Goal: Task Accomplishment & Management: Use online tool/utility

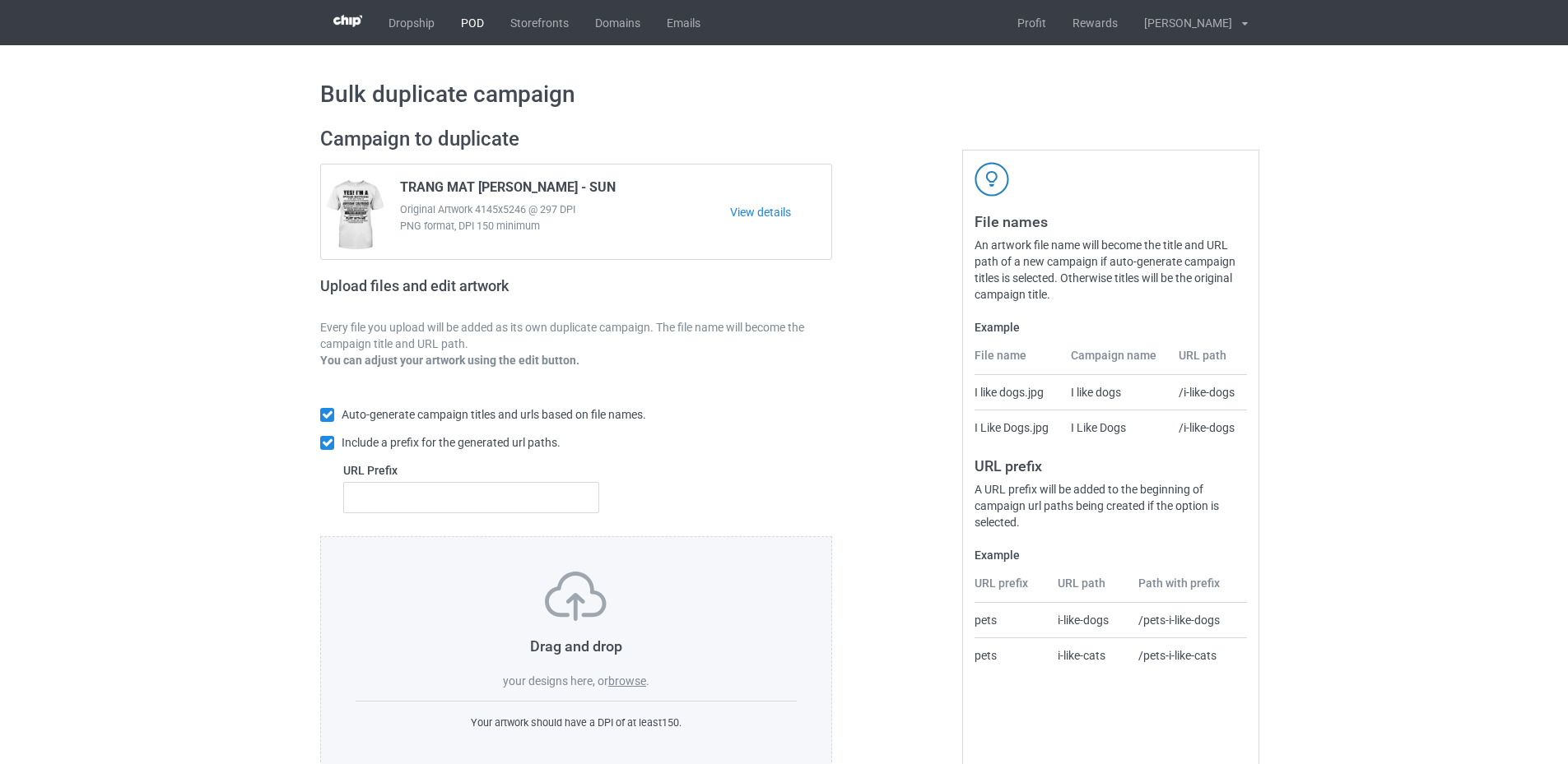
click at [474, 15] on link "POD" at bounding box center [473, 22] width 49 height 45
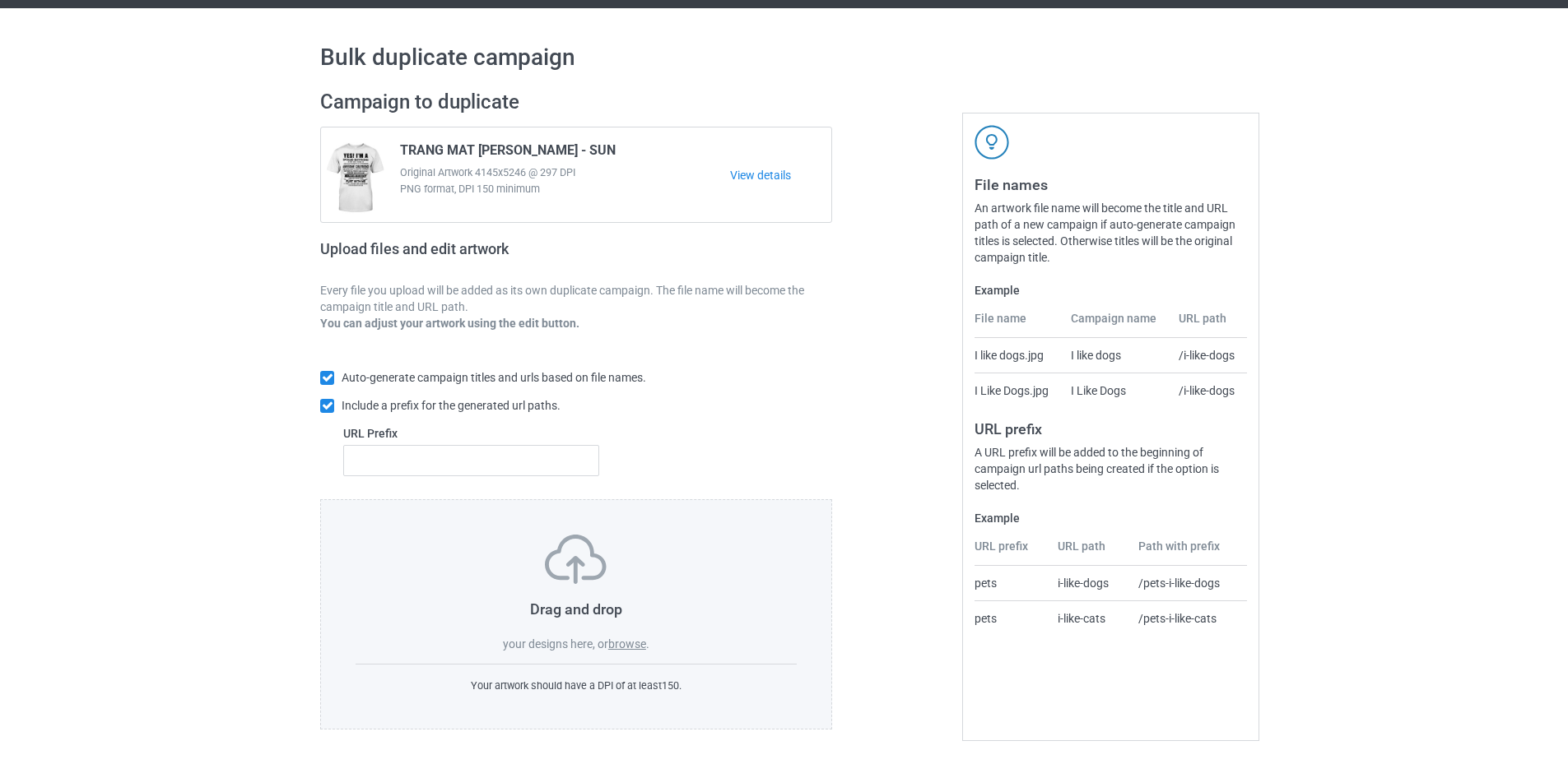
click at [624, 635] on div "Drag and drop your designs here, or browse ." at bounding box center [576, 593] width 441 height 118
click at [625, 645] on label "browse" at bounding box center [627, 644] width 38 height 13
click at [0, 0] on input "browse" at bounding box center [0, 0] width 0 height 0
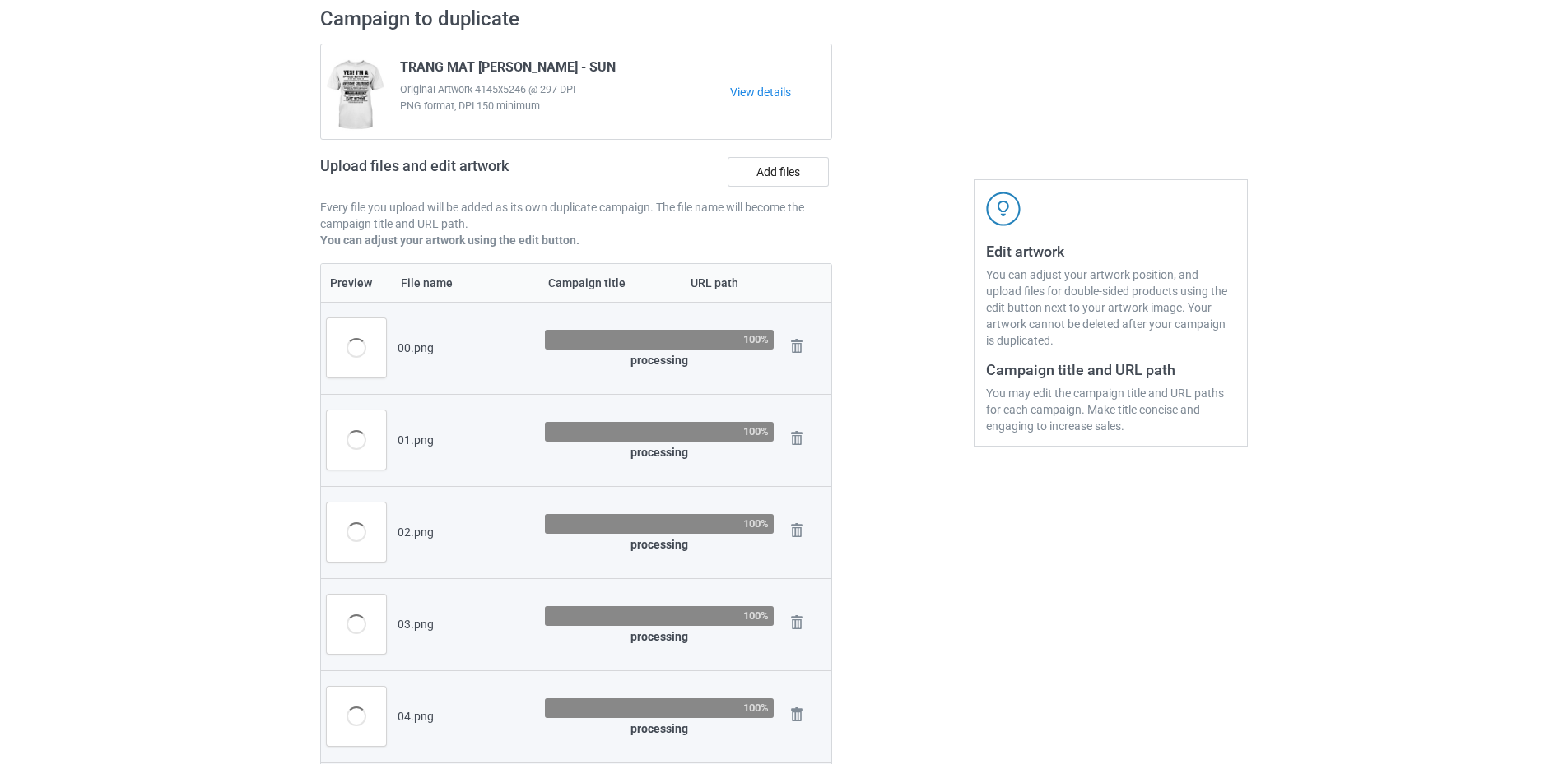
scroll to position [0, 0]
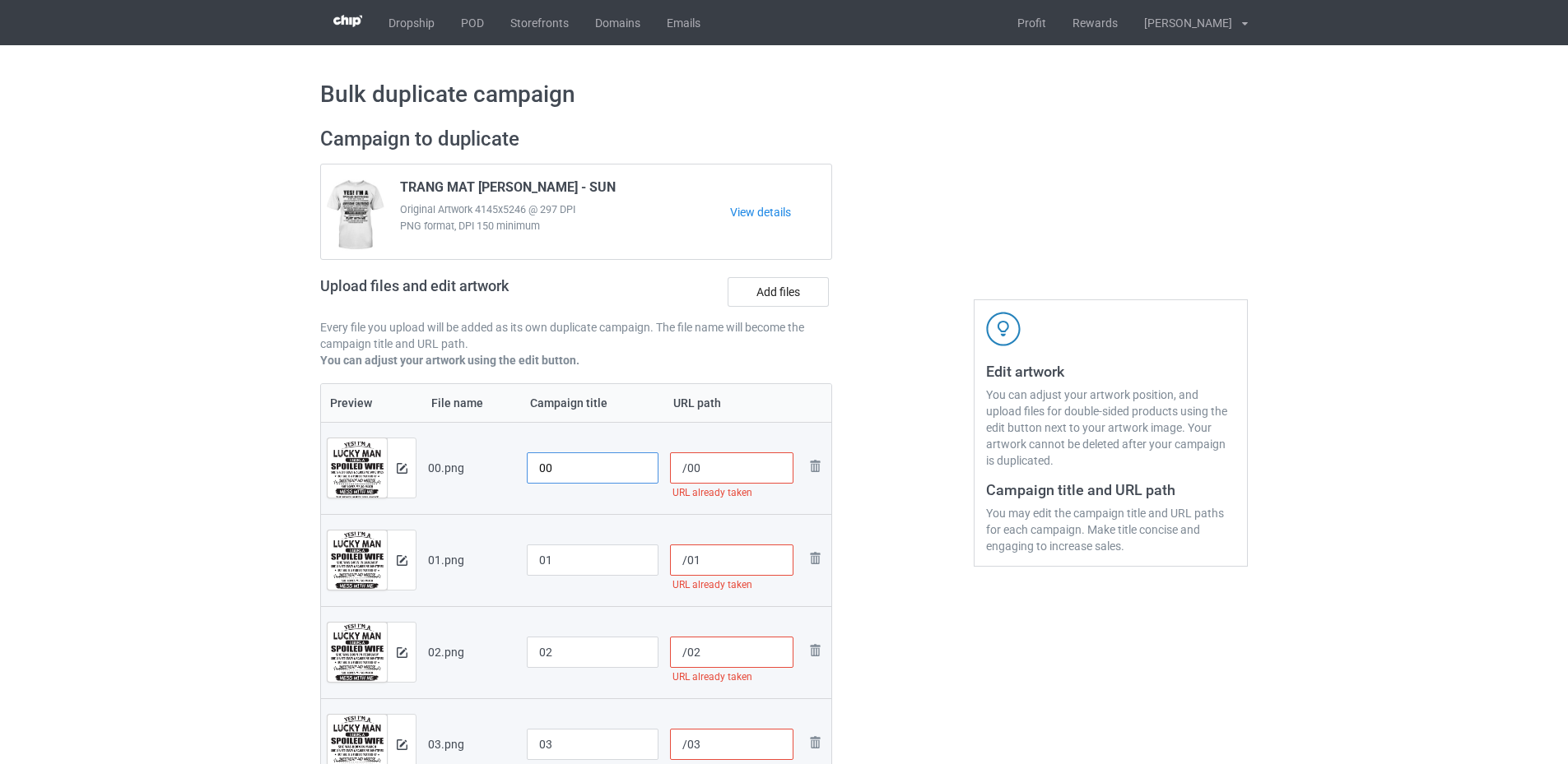
click at [538, 465] on input "00" at bounding box center [593, 468] width 131 height 32
drag, startPoint x: 607, startPoint y: 472, endPoint x: 531, endPoint y: 472, distance: 76.0
click at [531, 472] on input "SKU-LK.MAN-00" at bounding box center [593, 468] width 131 height 32
click at [576, 470] on input "SKU-LK.MAN-00" at bounding box center [593, 468] width 131 height 32
drag, startPoint x: 612, startPoint y: 466, endPoint x: 496, endPoint y: 466, distance: 116.0
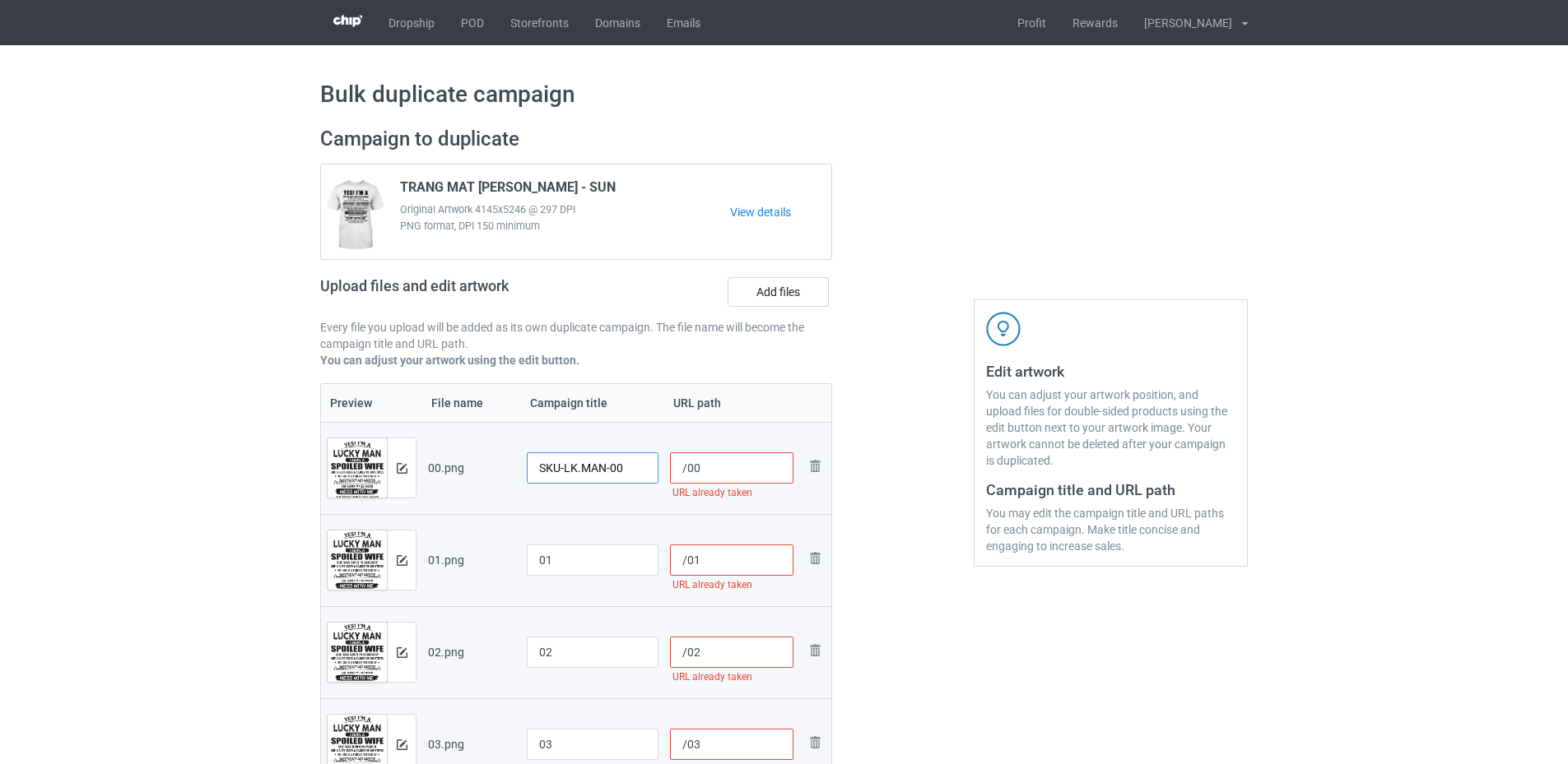
click at [496, 466] on tr "Preview and edit artwork 00.png SKU-LK.MAN-00 /00 URL already taken Remove file" at bounding box center [576, 468] width 510 height 92
type input "SKU-LK.MAN-00"
click at [534, 559] on input "01" at bounding box center [593, 560] width 131 height 32
paste input "SKU-LK.MAN-"
type input "SKU-LK.MAN-01"
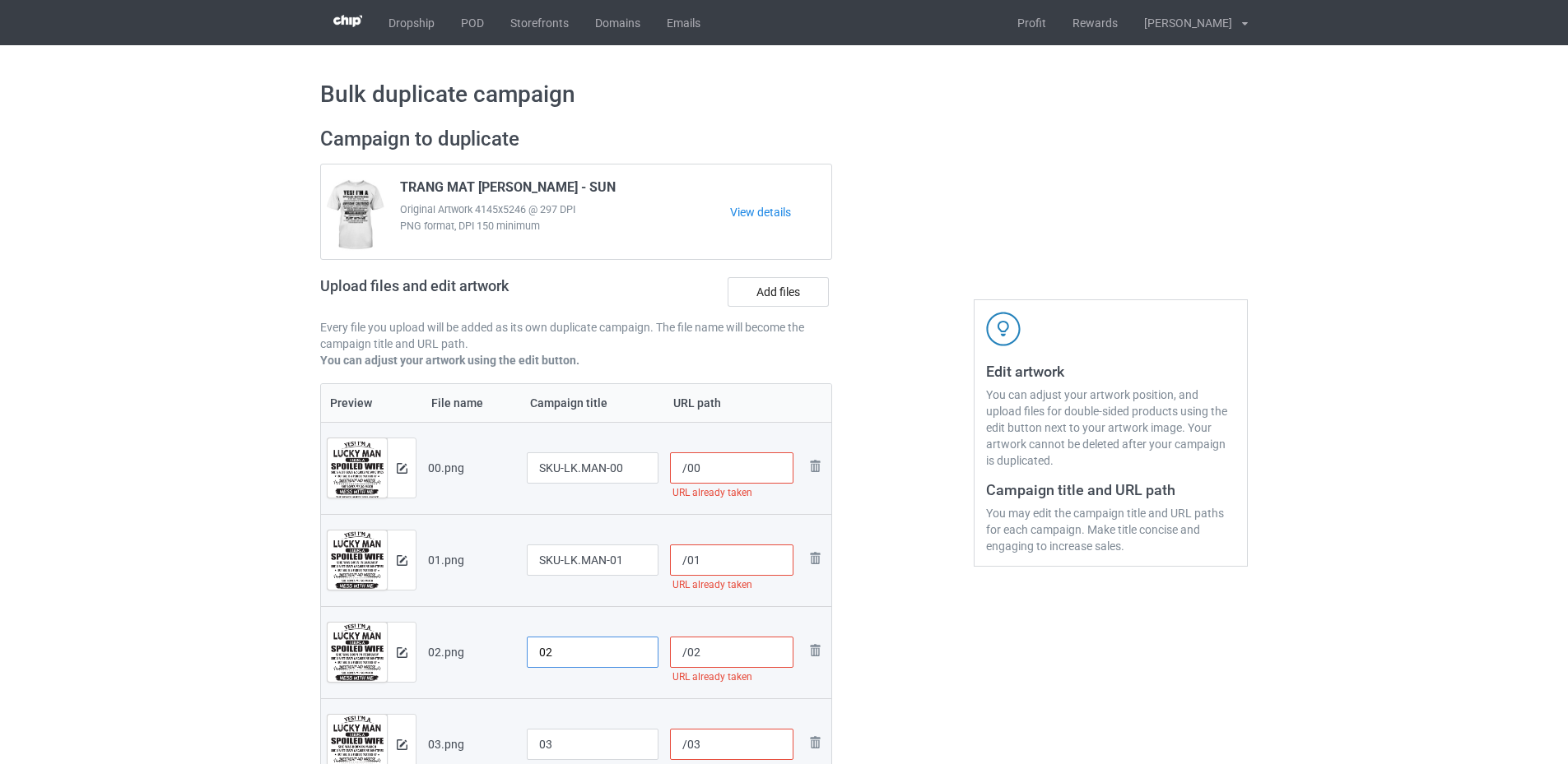
click at [532, 647] on input "02" at bounding box center [593, 652] width 131 height 32
paste input "SKU-LK.MAN-"
type input "SKU-LK.MAN-02"
click at [531, 742] on input "03" at bounding box center [593, 744] width 131 height 32
paste input "SKU-LK.MAN-"
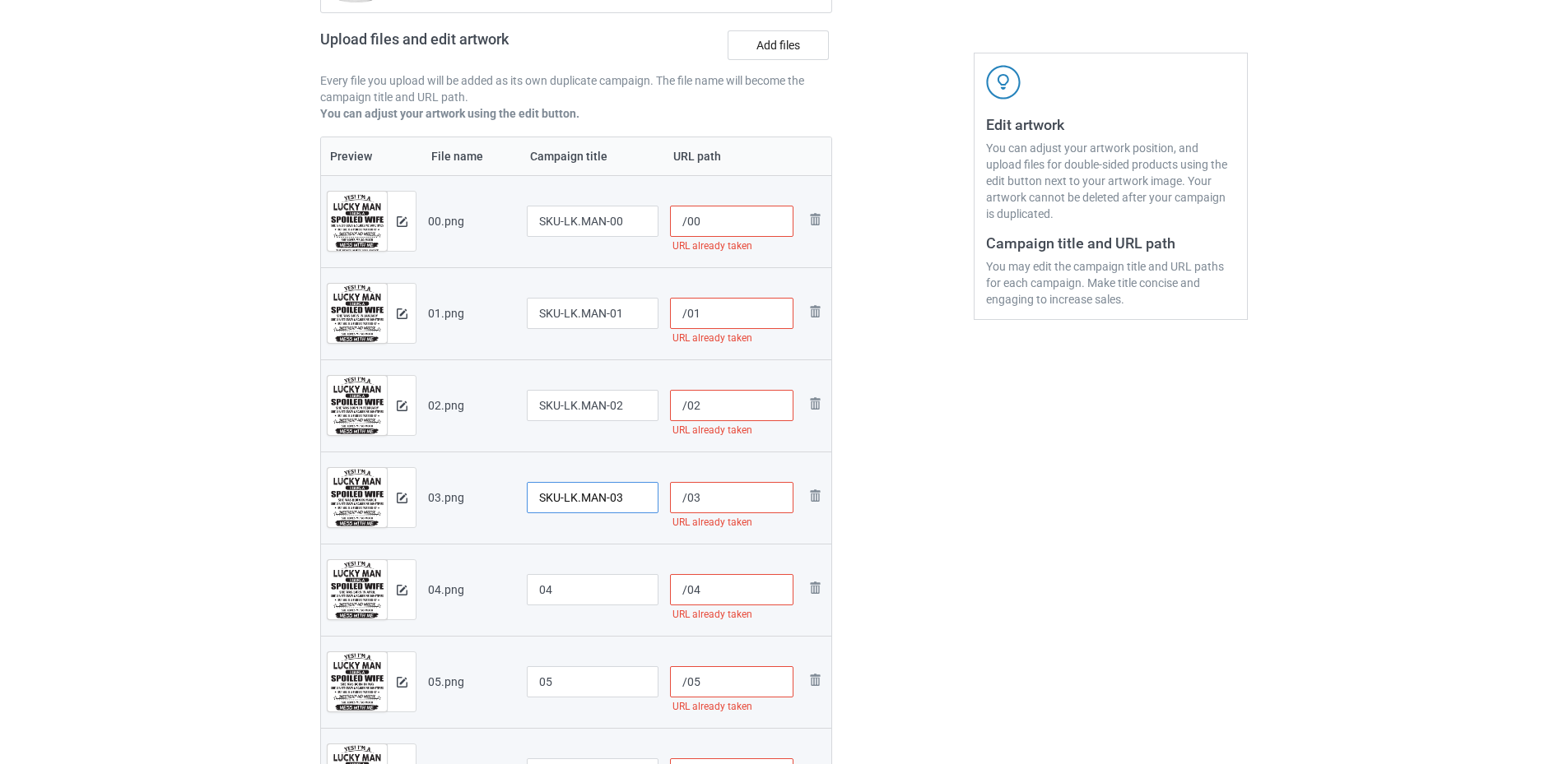
scroll to position [411, 0]
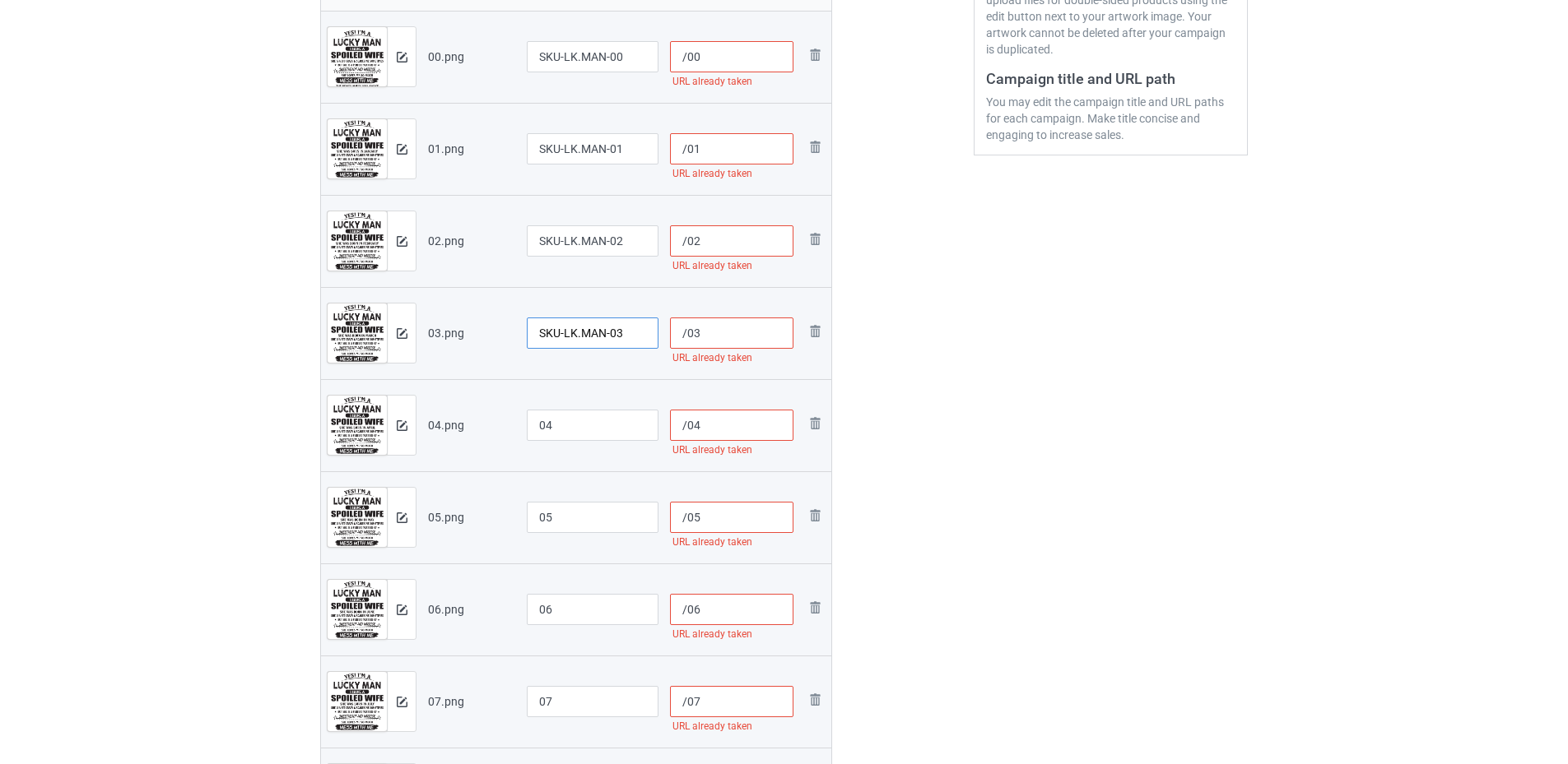
type input "SKU-LK.MAN-03"
click at [531, 429] on input "04" at bounding box center [593, 425] width 131 height 32
paste input "SKU-LK.MAN-"
type input "SKU-LK.MAN-04"
click at [533, 506] on input "05" at bounding box center [593, 518] width 131 height 32
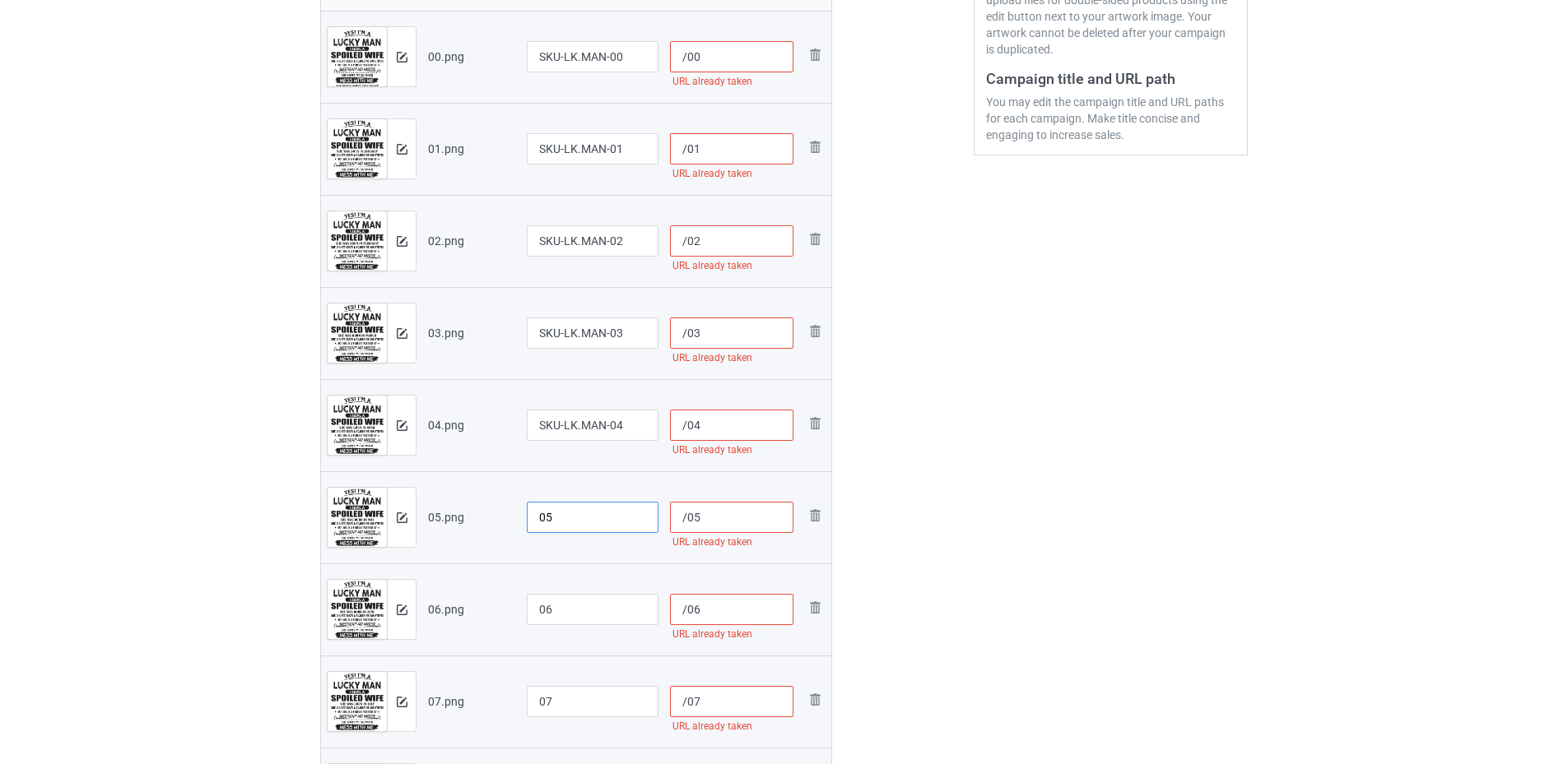
paste input "SKU-LK.MAN-"
type input "SKU-LK.MAN-05"
click at [536, 614] on input "06" at bounding box center [593, 610] width 131 height 32
paste input "SKU-LK.MAN-"
type input "SKU-LK.MAN-06"
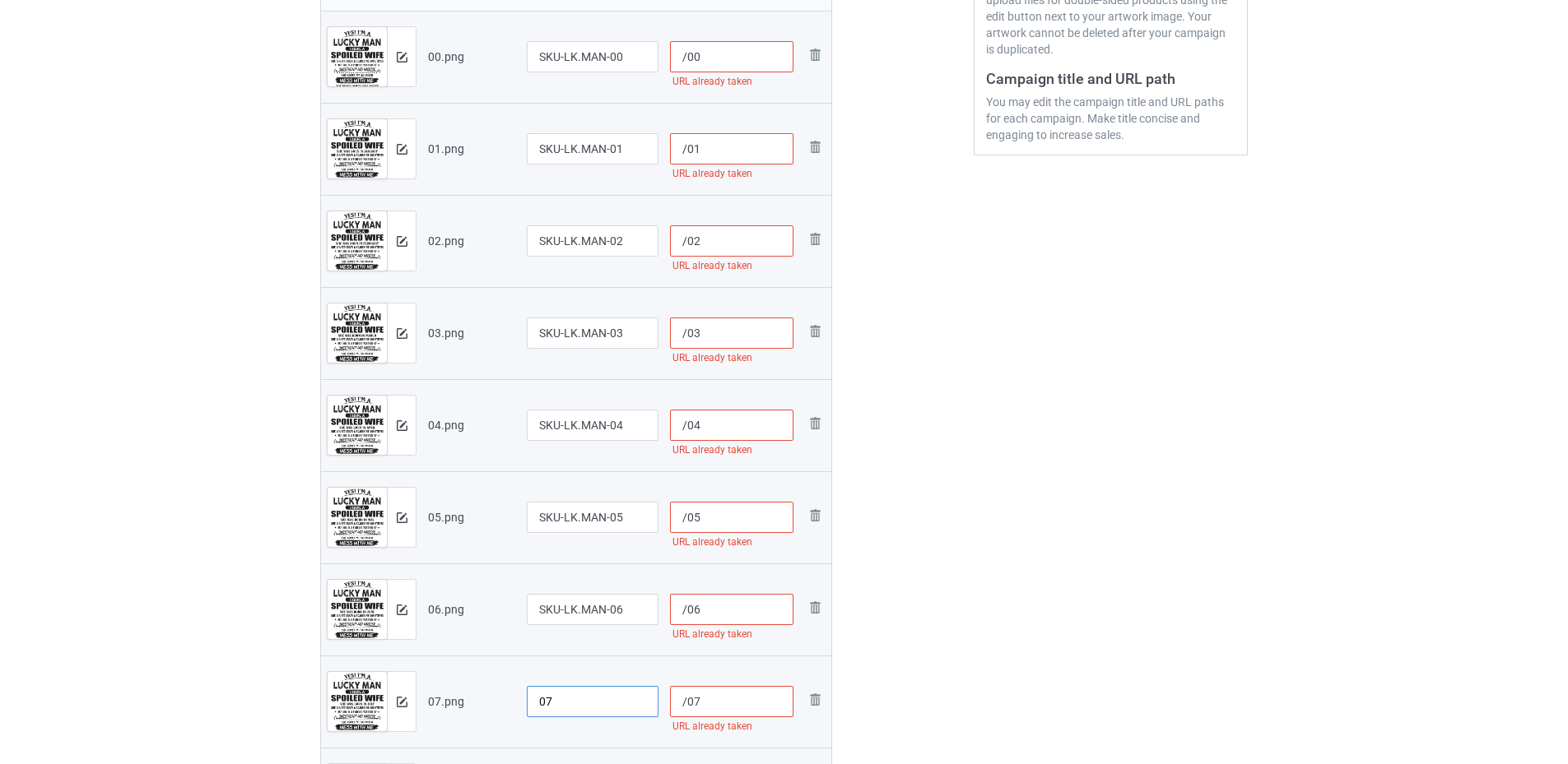
click at [534, 695] on input "07" at bounding box center [593, 702] width 131 height 32
paste input "SKU-LK.MAN-"
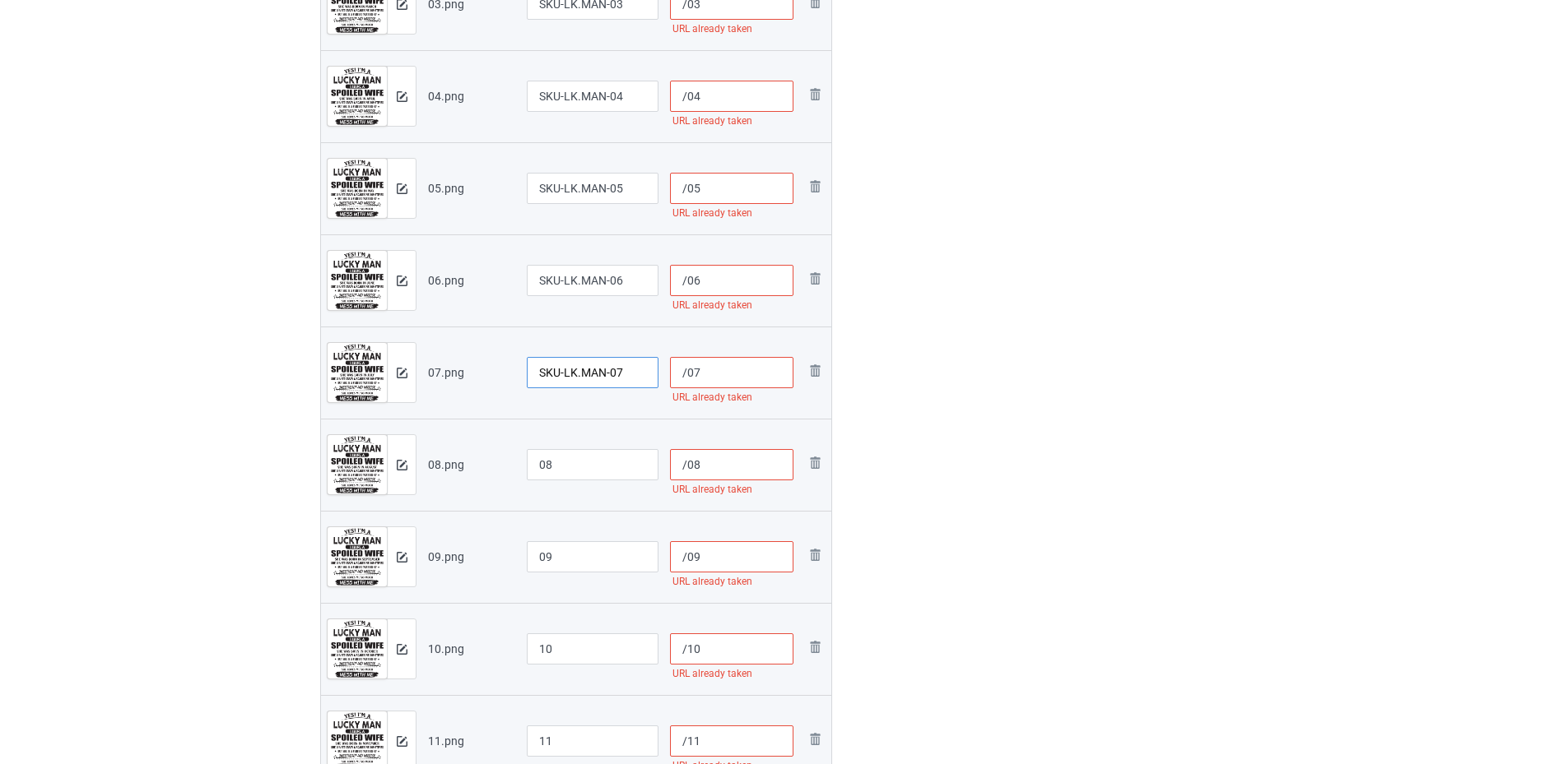
type input "SKU-LK.MAN-07"
click at [539, 458] on input "08" at bounding box center [593, 465] width 131 height 32
paste input "SKU-LK.MAN-"
type input "SKU-LK.MAN-08"
drag, startPoint x: 536, startPoint y: 550, endPoint x: 540, endPoint y: 567, distance: 17.5
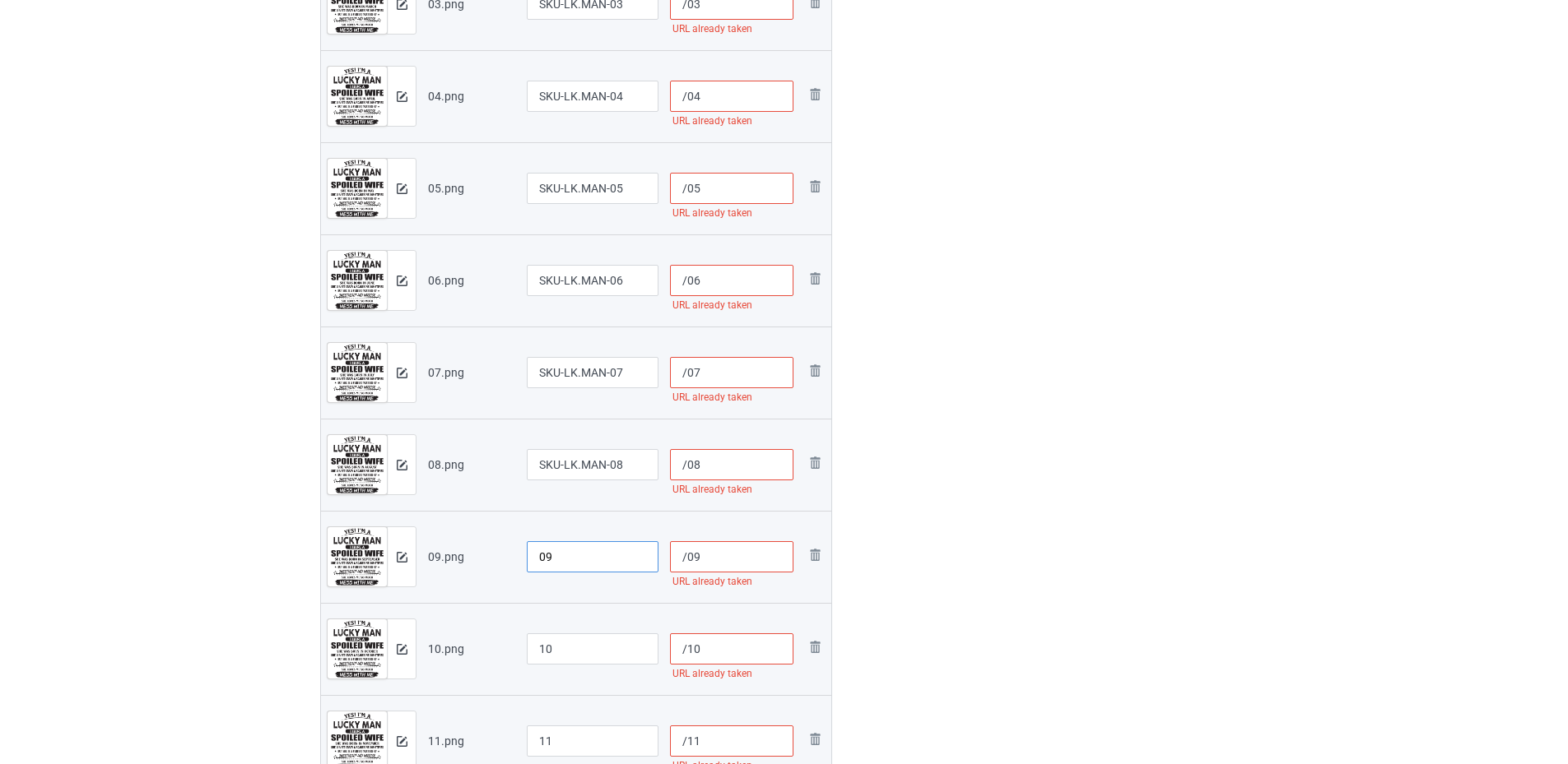
click at [536, 552] on input "09" at bounding box center [593, 557] width 131 height 32
paste input "SKU-LK.MAN-"
type input "SKU-LK.MAN-09"
click at [532, 635] on input "10" at bounding box center [593, 649] width 131 height 32
paste input "SKU-LK.MAN-"
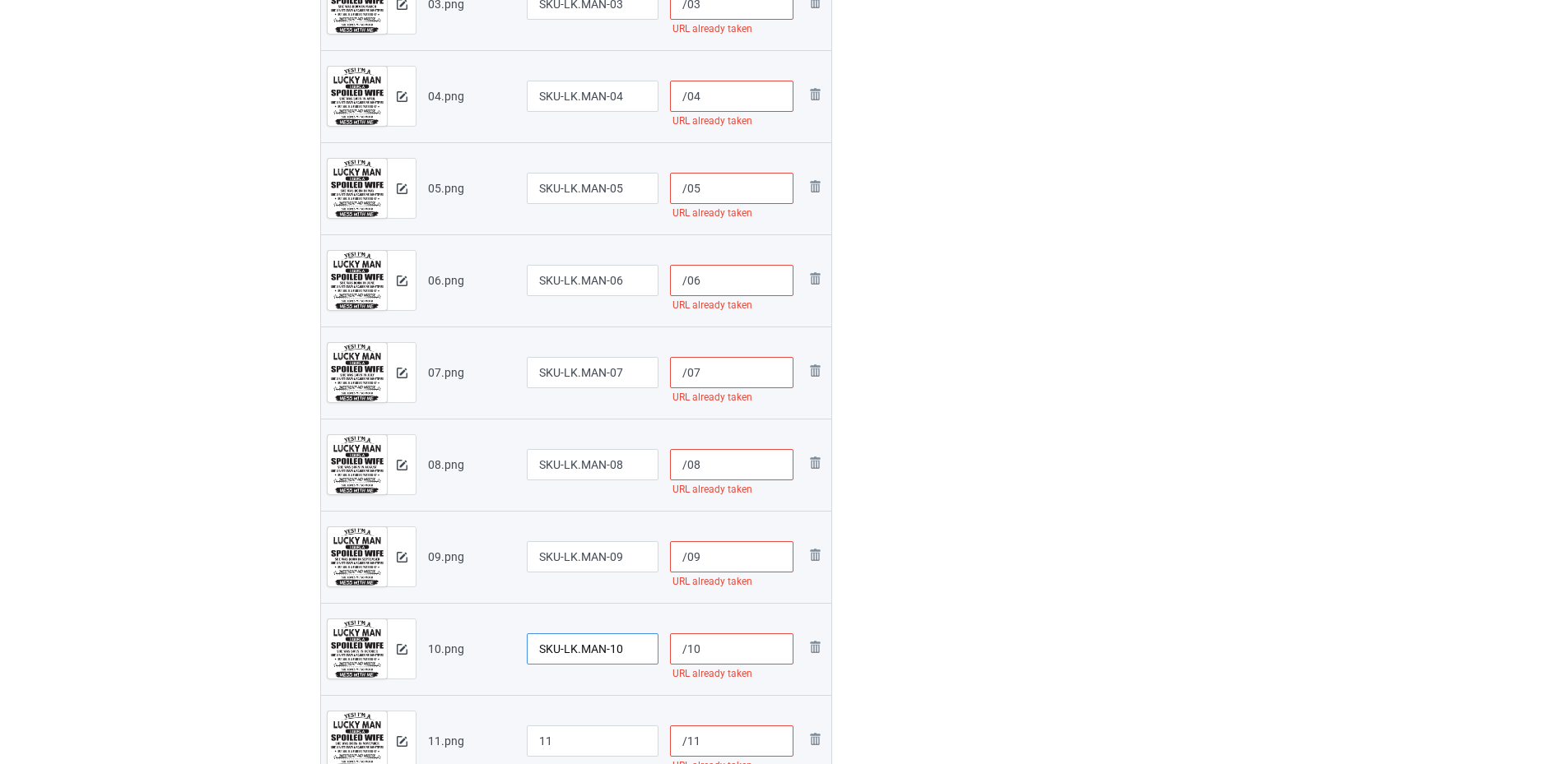
type input "SKU-LK.MAN-10"
click at [541, 735] on input "11" at bounding box center [593, 741] width 131 height 32
paste input "SKU-LK.MAN-"
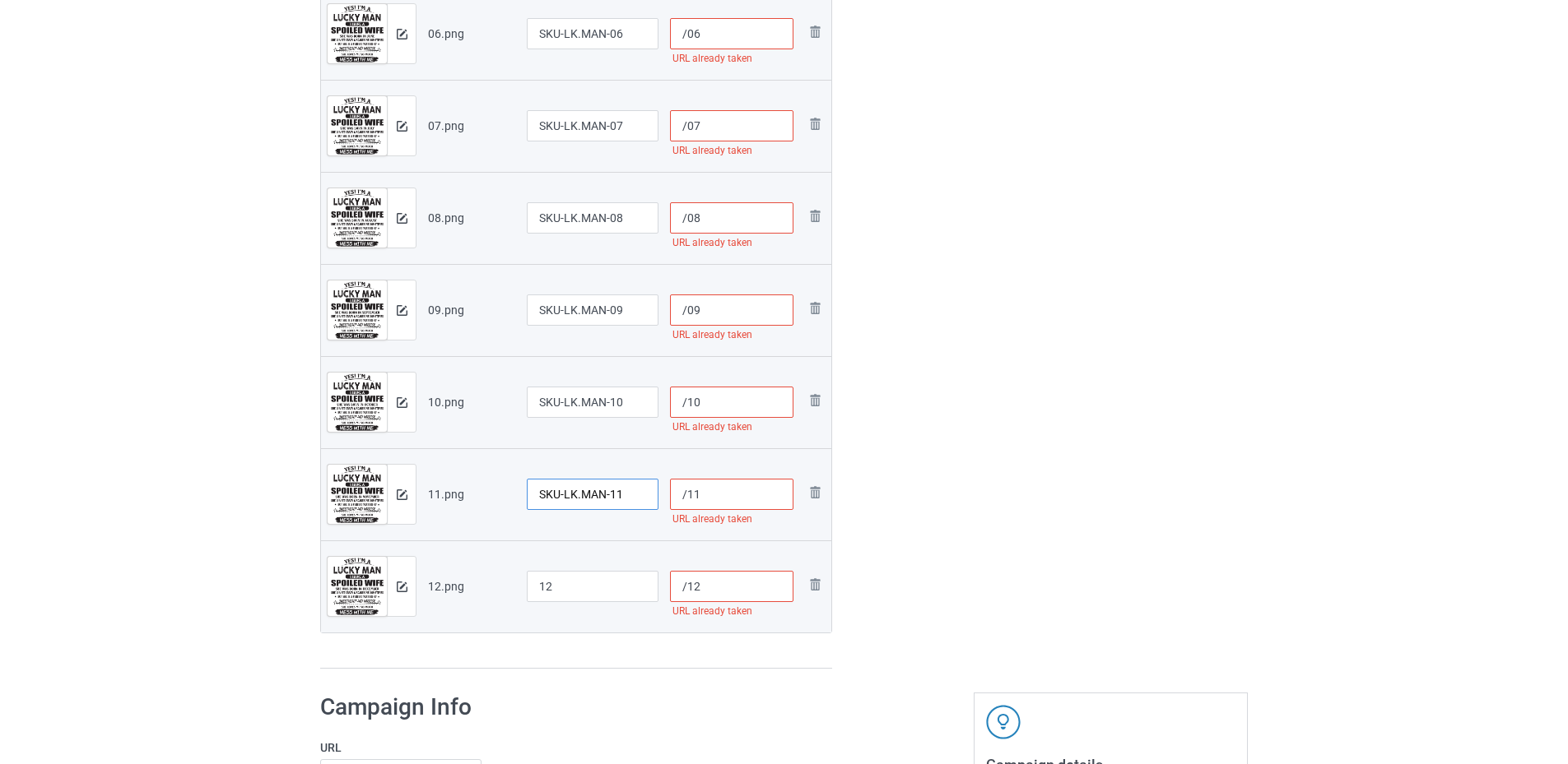
type input "SKU-LK.MAN-11"
click at [537, 587] on input "12" at bounding box center [593, 587] width 131 height 32
paste input "SKU-LK.MAN-"
type input "SKU-LK.MAN-12"
click at [688, 589] on input "/12" at bounding box center [732, 587] width 125 height 32
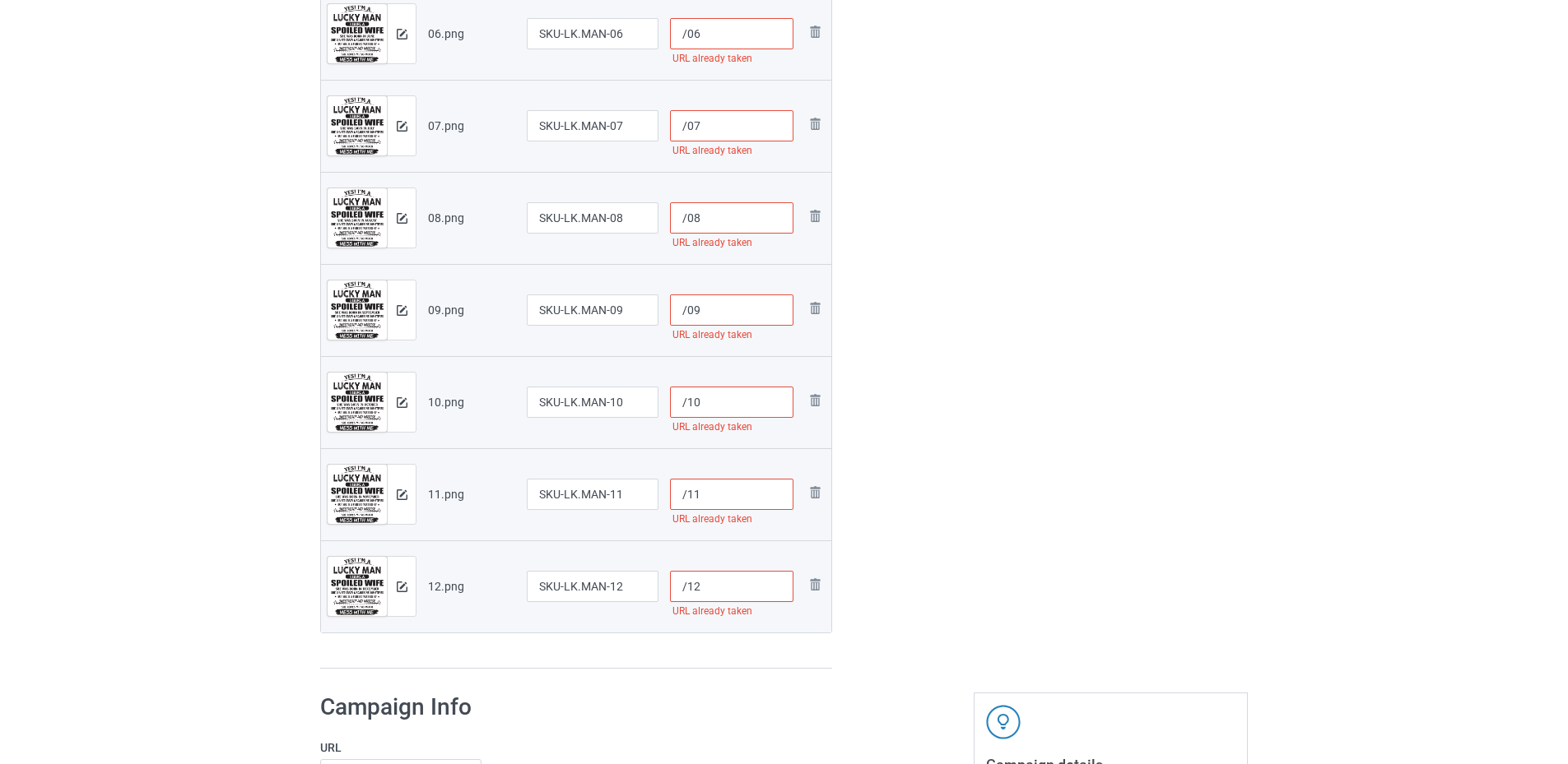
paste input "sku-lk.man-"
click at [710, 587] on input "/sku-lk.man-12" at bounding box center [732, 587] width 125 height 32
click at [729, 588] on input "/sku-lk.man-12" at bounding box center [732, 587] width 125 height 32
click at [717, 591] on input "/sku-lk.man-12" at bounding box center [732, 587] width 125 height 32
drag, startPoint x: 741, startPoint y: 588, endPoint x: 686, endPoint y: 587, distance: 55.0
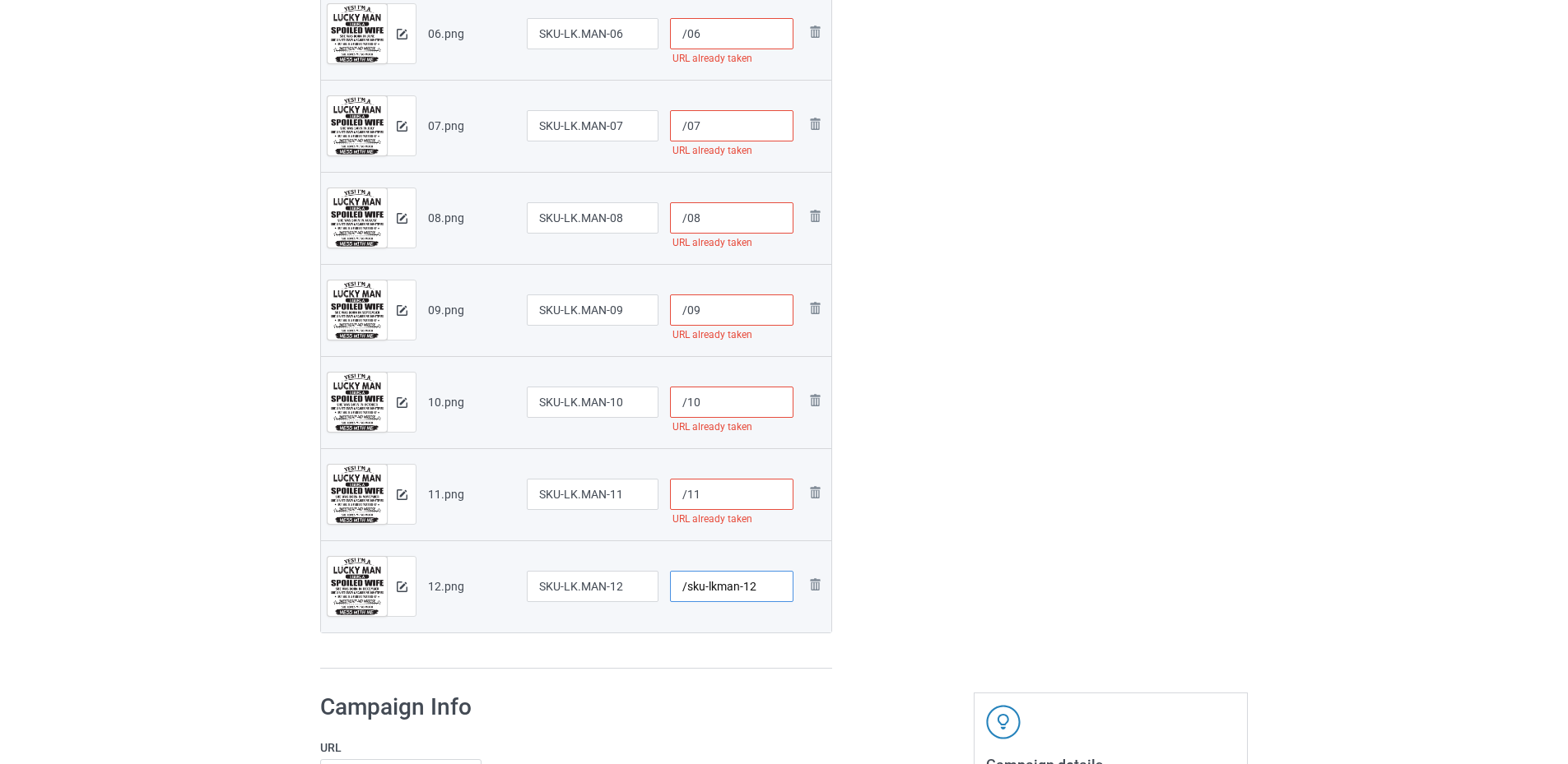
click at [686, 587] on input "/sku-lkman-12" at bounding box center [732, 587] width 125 height 32
type input "/sku-lkman-12"
click at [688, 497] on input "/11" at bounding box center [732, 495] width 125 height 32
paste input "sku-lkman-"
type input "/sku-lkman-11"
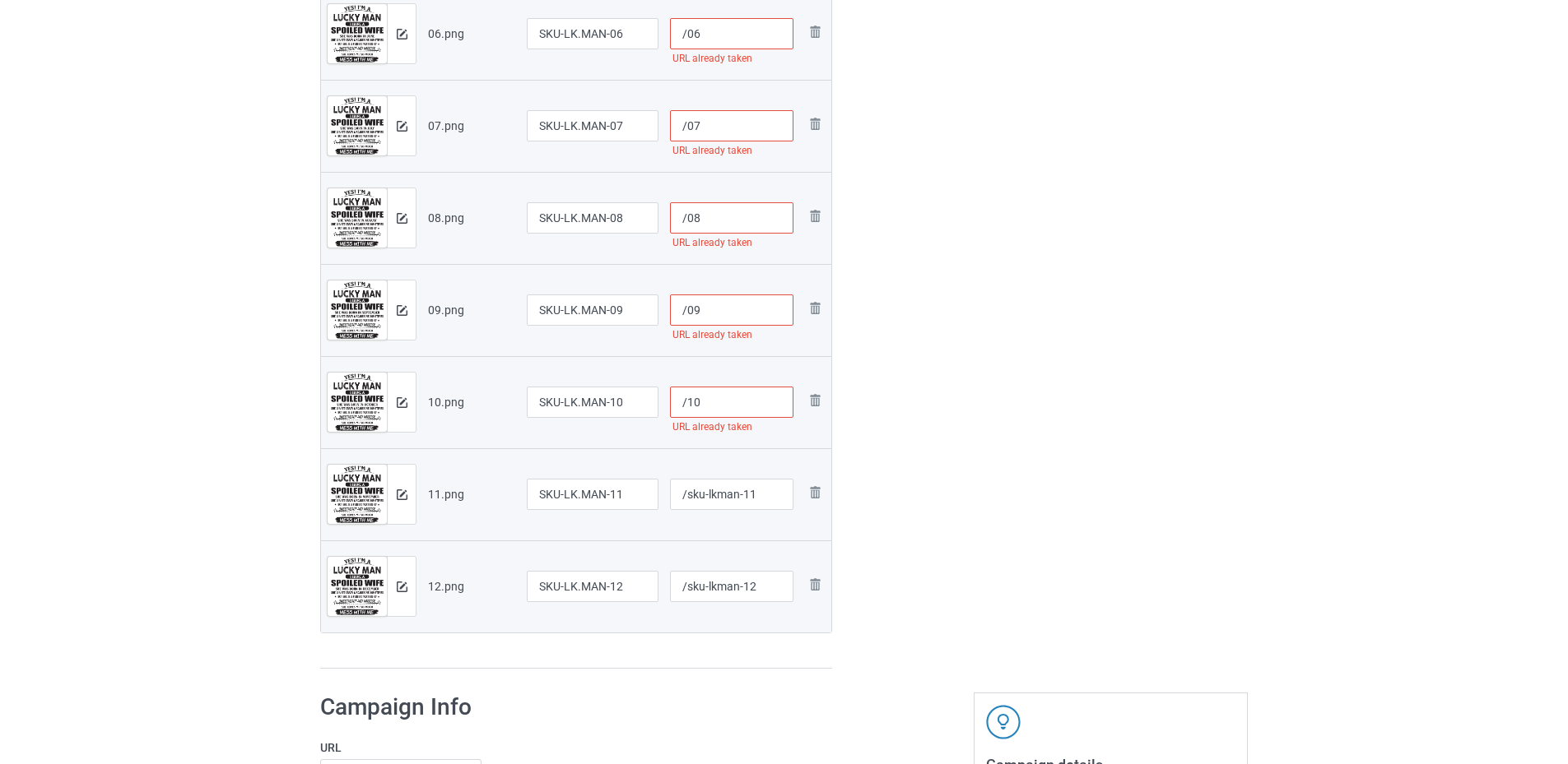
click at [688, 403] on input "/10" at bounding box center [732, 402] width 125 height 32
paste input "sku-lkman-"
type input "/sku-lkman-10"
click at [686, 307] on input "/09" at bounding box center [732, 310] width 125 height 32
paste input "sku-lkman-"
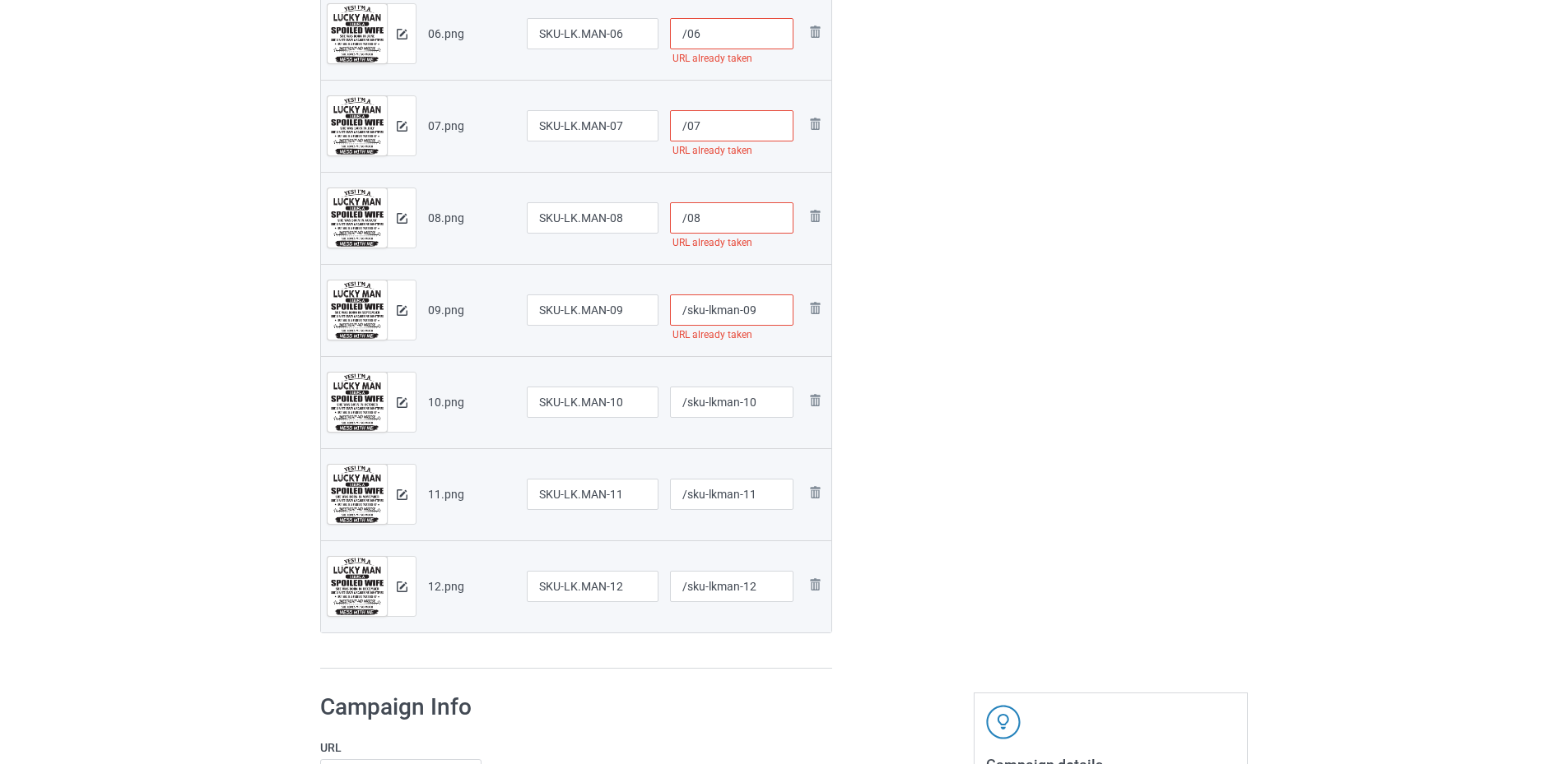
type input "/sku-lkman-09"
click at [688, 205] on input "/08" at bounding box center [732, 217] width 125 height 32
paste input "sku-lkman-"
type input "/sku-lkman-08"
click at [689, 129] on input "/07" at bounding box center [732, 125] width 125 height 32
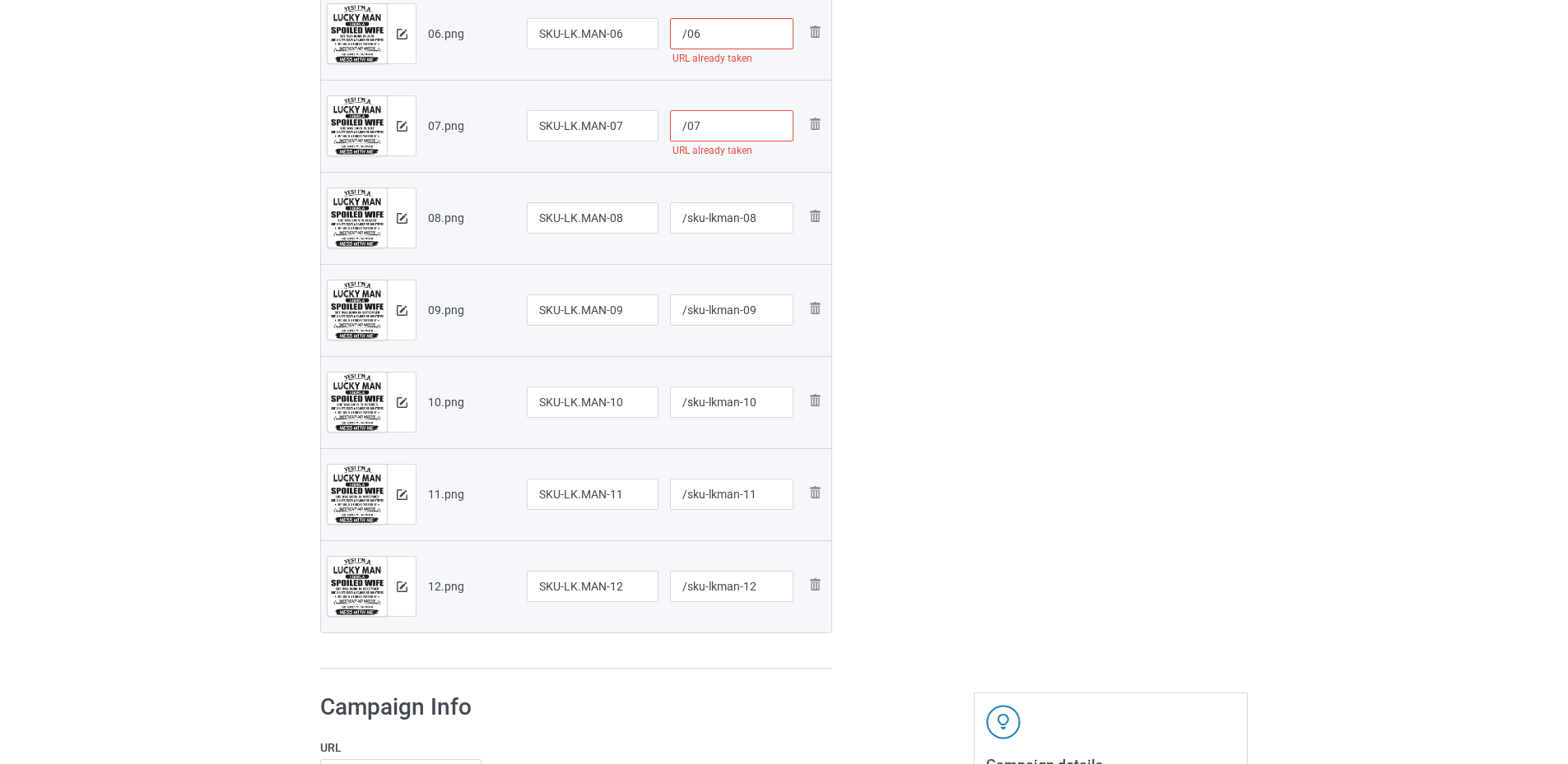
paste input "sku-lkman-"
type input "/sku-lkman-07"
click at [691, 38] on input "/06" at bounding box center [732, 33] width 125 height 32
click at [688, 33] on input "/06" at bounding box center [732, 33] width 125 height 32
paste input "sku-lkman-"
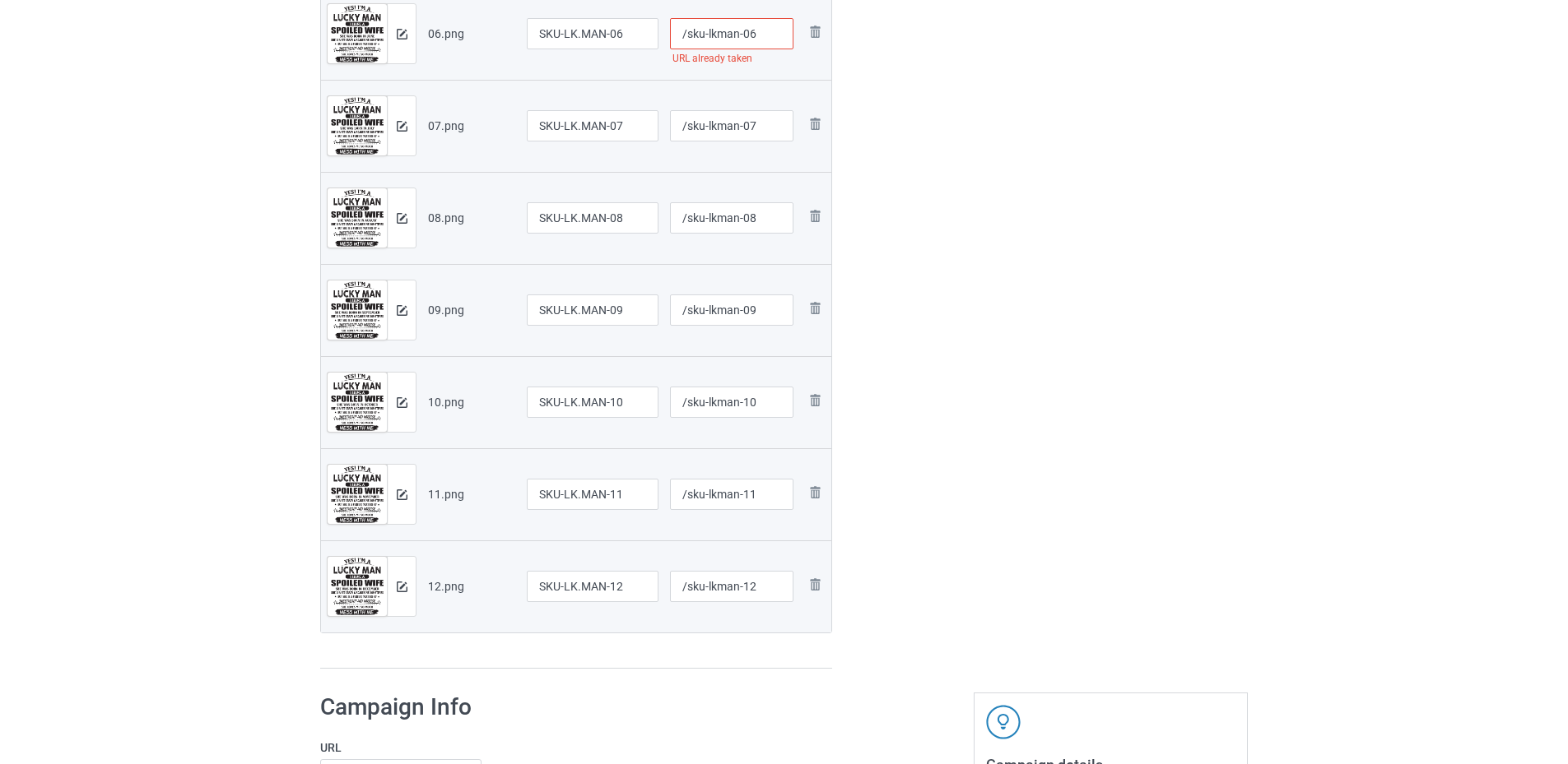
type input "/sku-lkman-06"
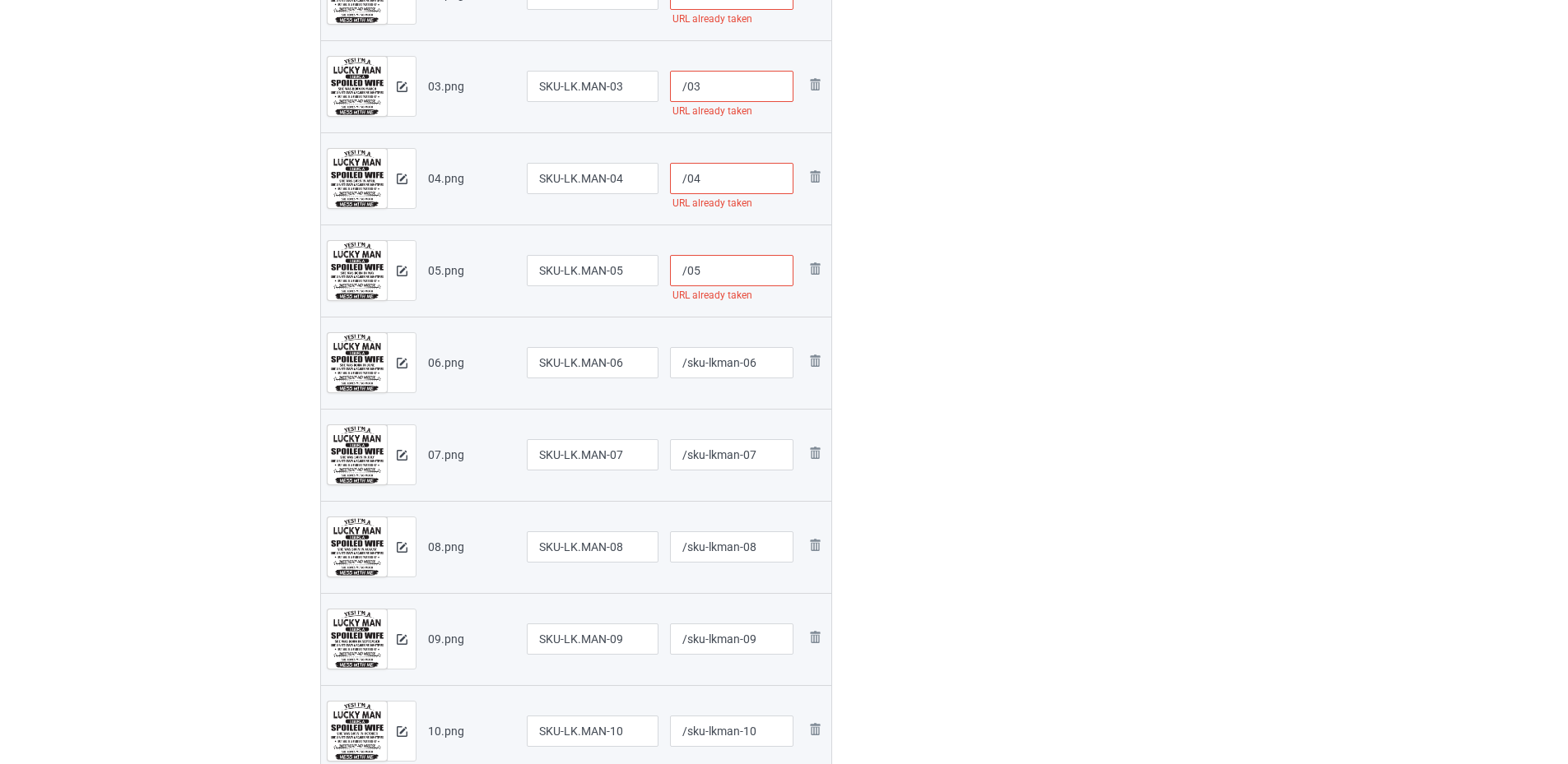
scroll to position [494, 0]
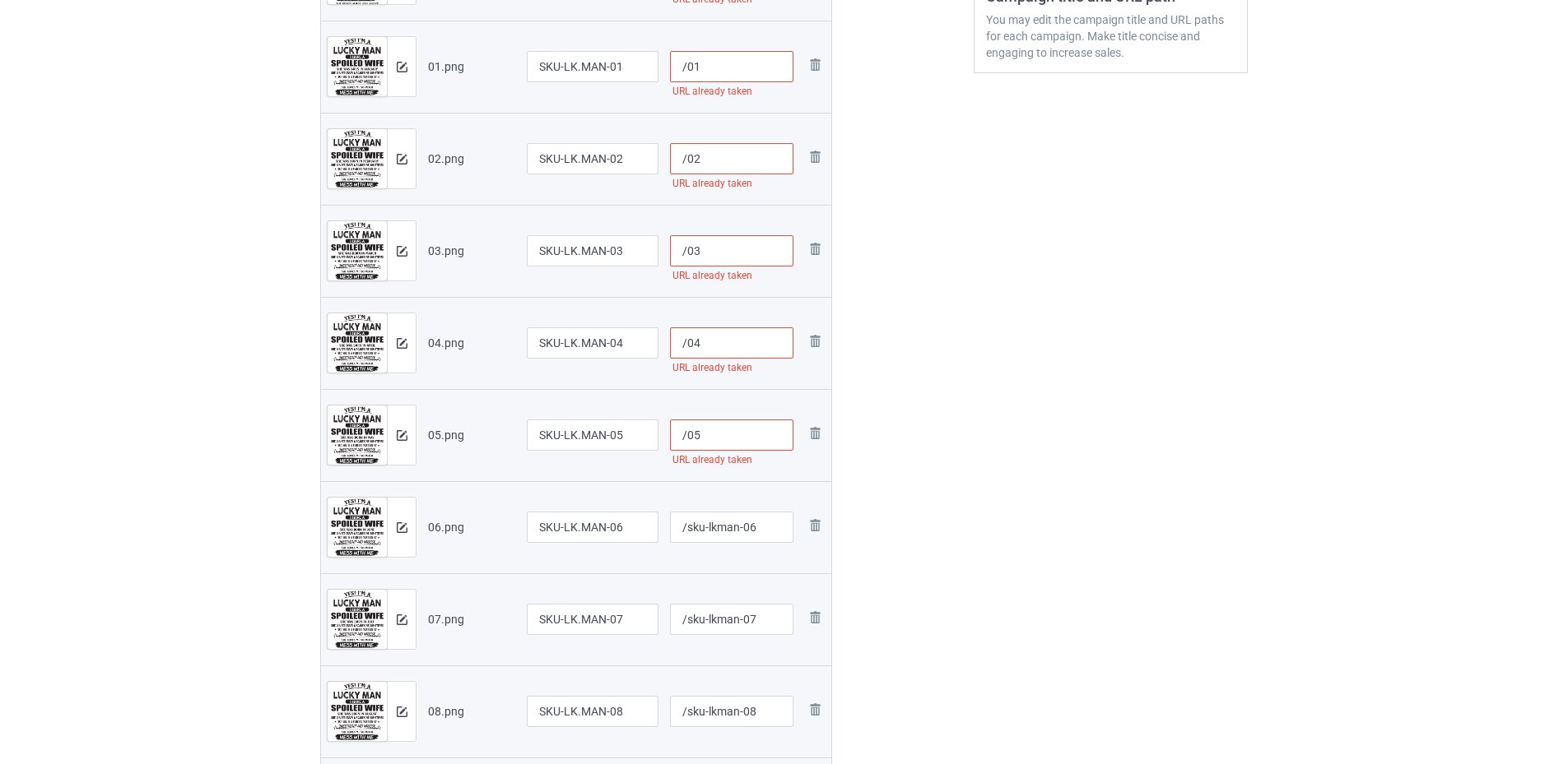
click at [686, 426] on input "/05" at bounding box center [732, 435] width 125 height 32
paste input "sku-lkman-"
type input "/sku-lkman-05"
click at [687, 339] on input "/04" at bounding box center [732, 343] width 125 height 32
paste input "sku-lkman-"
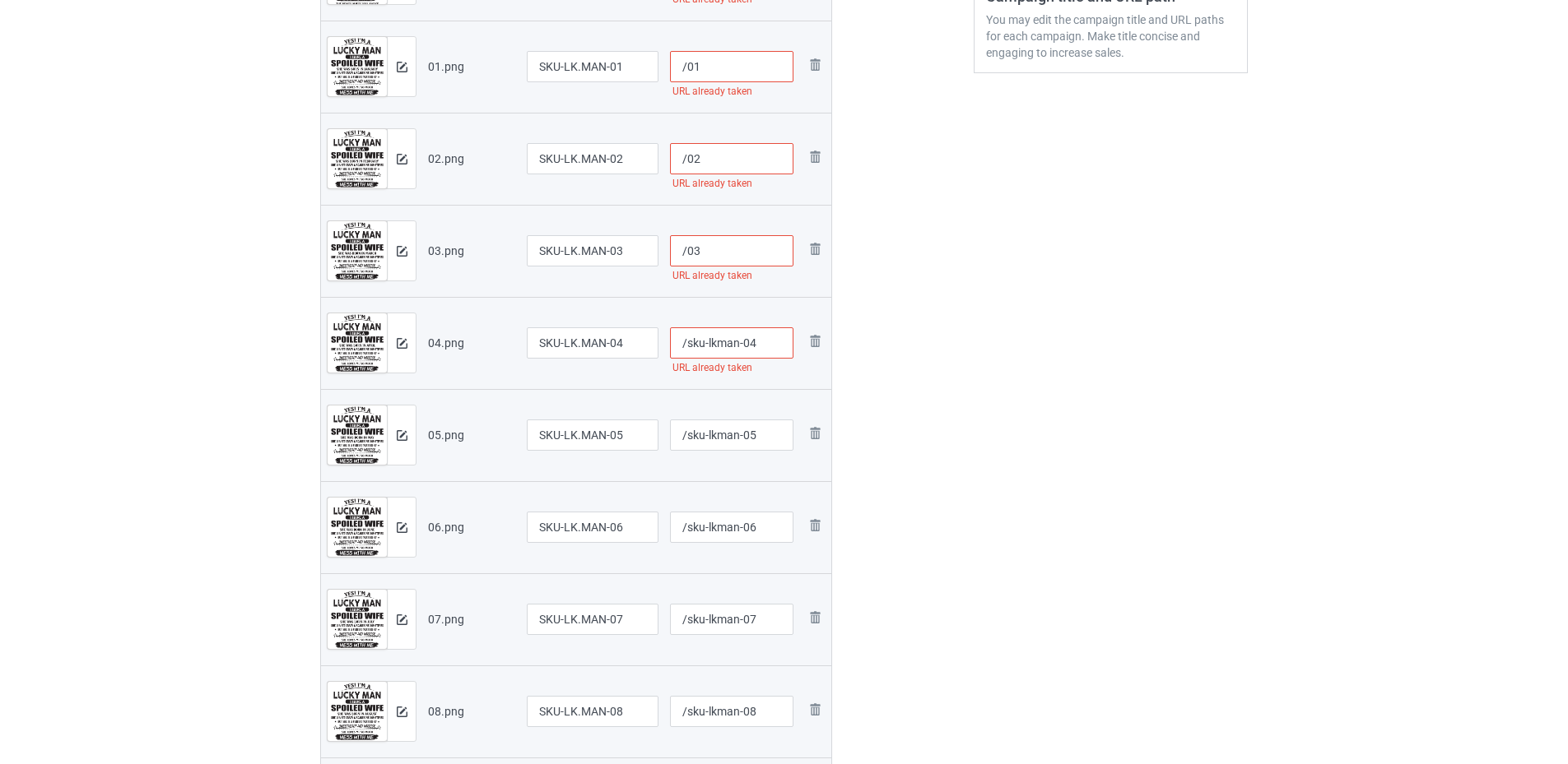
type input "/sku-lkman-04"
click at [687, 245] on input "/03" at bounding box center [732, 251] width 125 height 32
paste input "sku-lkman-"
type input "/sku-lkman-03"
click at [688, 165] on input "/02" at bounding box center [732, 159] width 125 height 32
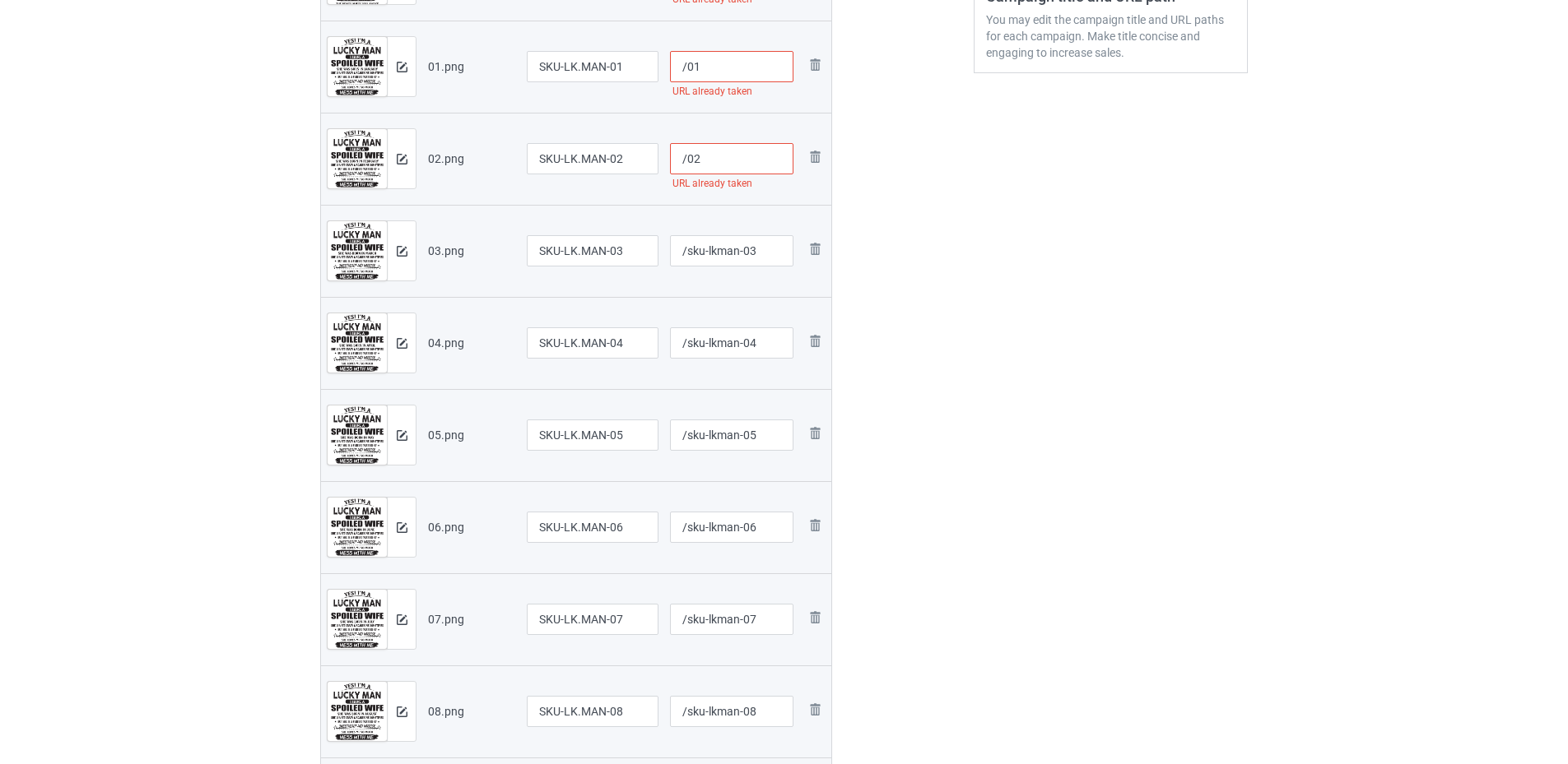
paste input "sku-lkman-"
type input "/sku-lkman-02"
click at [687, 74] on input "/01" at bounding box center [732, 67] width 125 height 32
paste input "sku-lkman-"
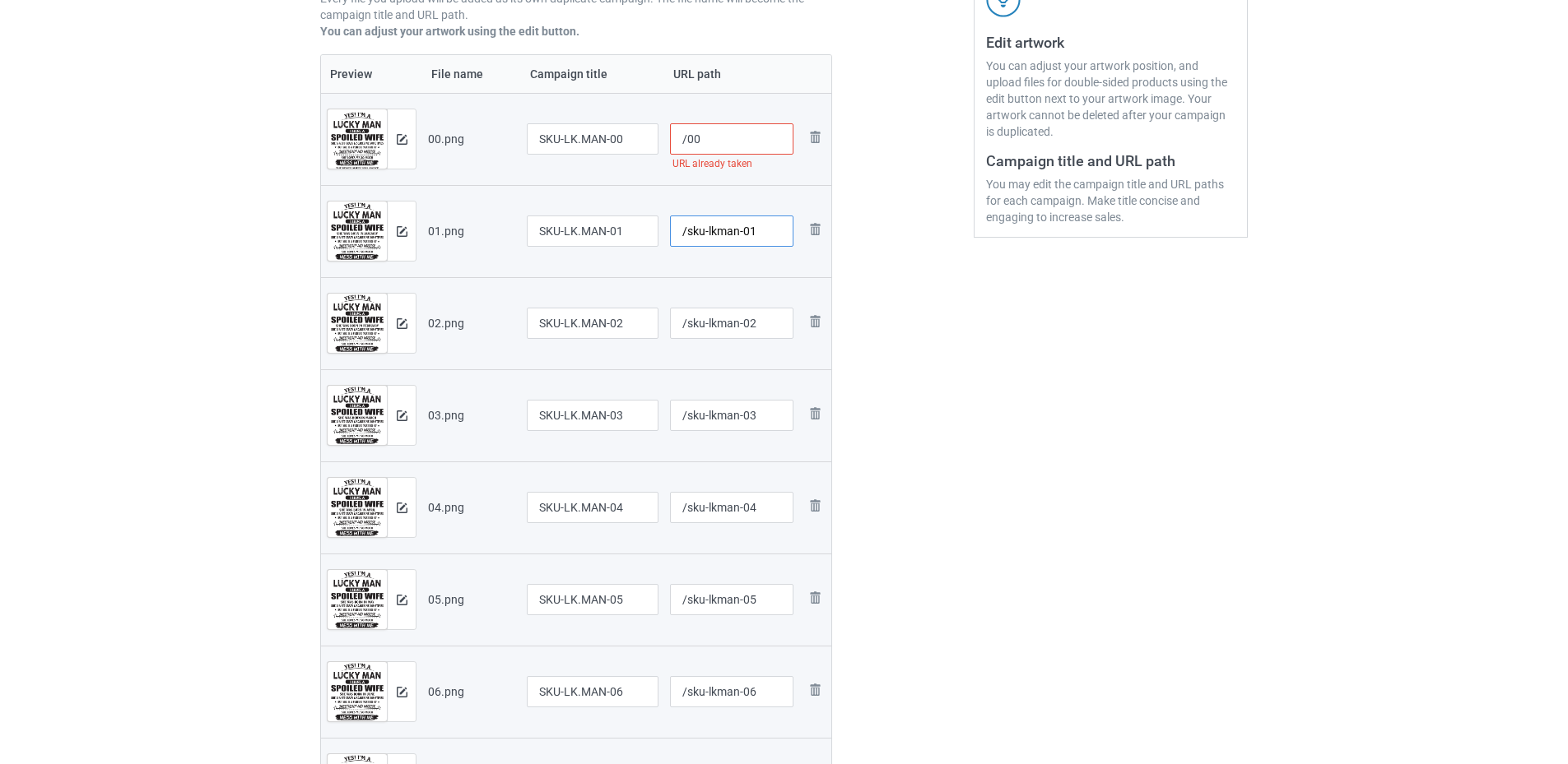
type input "/sku-lkman-01"
click at [684, 144] on input "/00" at bounding box center [732, 139] width 125 height 32
paste input "sku-lkman-"
type input "/sku-lkman-00"
click at [903, 333] on div at bounding box center [903, 563] width 119 height 1554
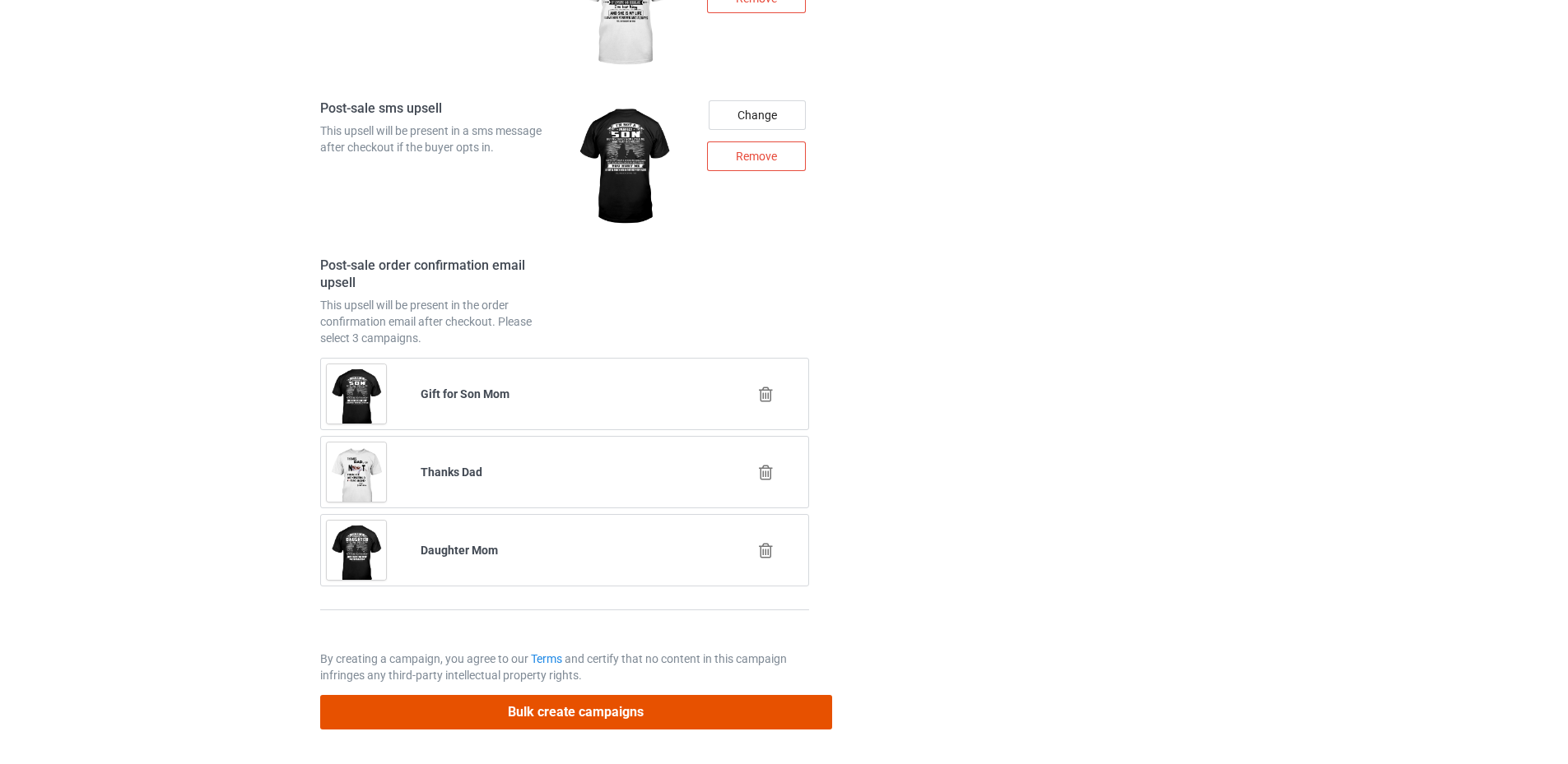
click at [547, 707] on button "Bulk create campaigns" at bounding box center [576, 712] width 512 height 34
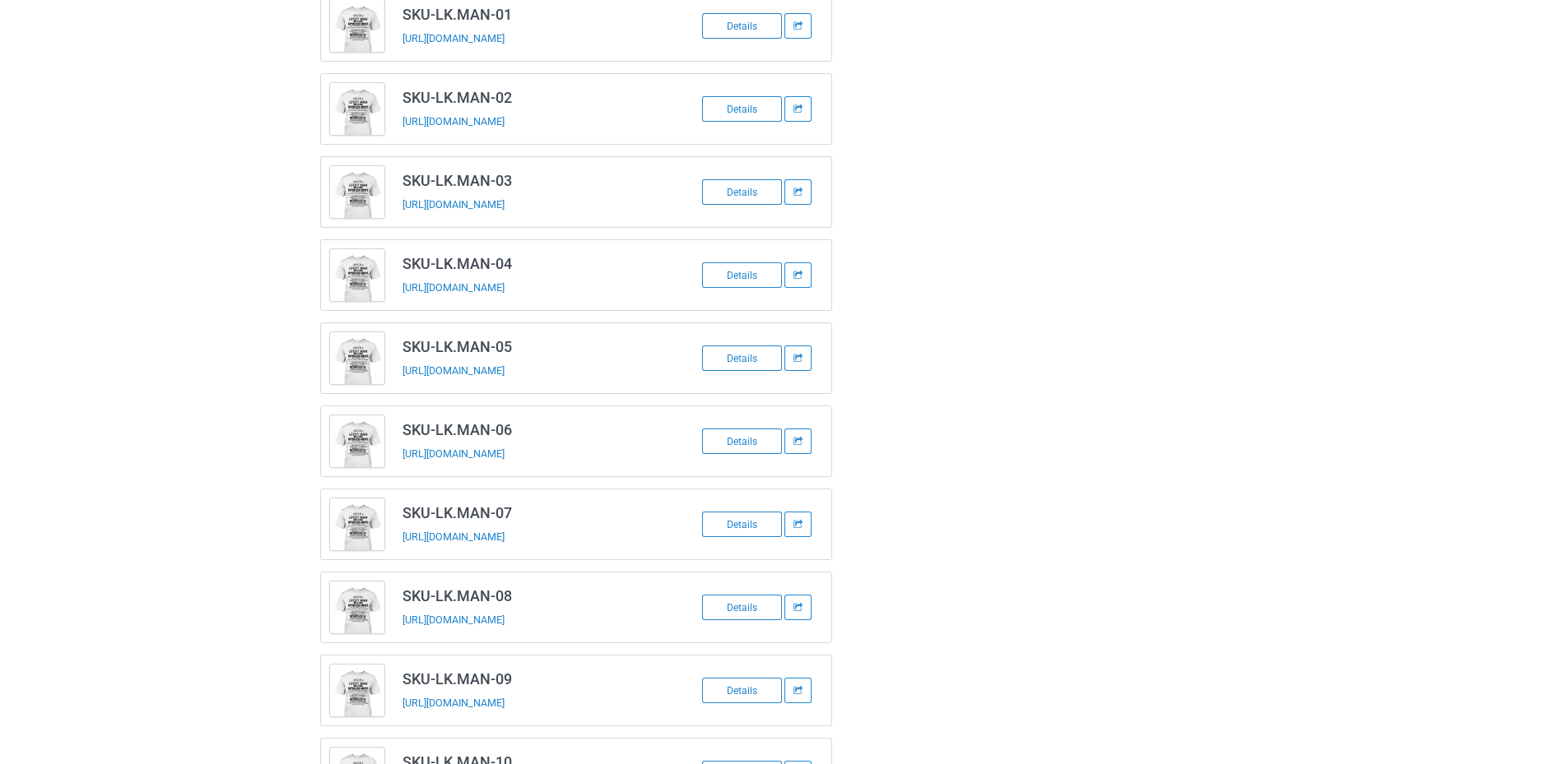
scroll to position [466, 0]
